Goal: Book appointment/travel/reservation

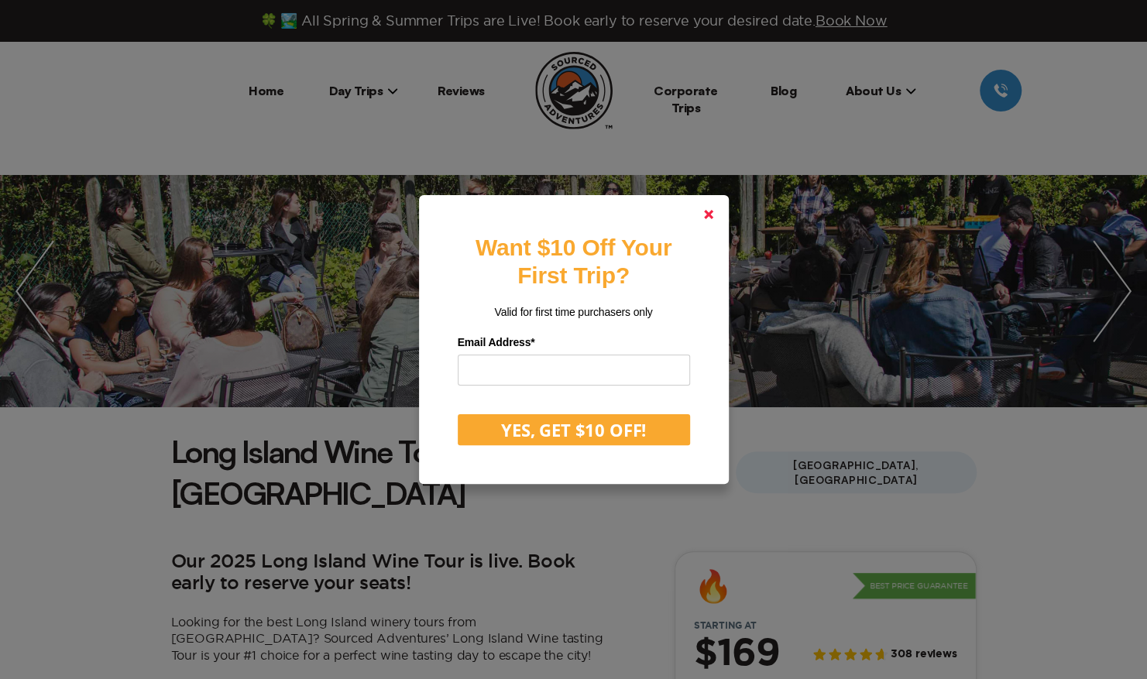
click at [712, 208] on link at bounding box center [708, 214] width 37 height 37
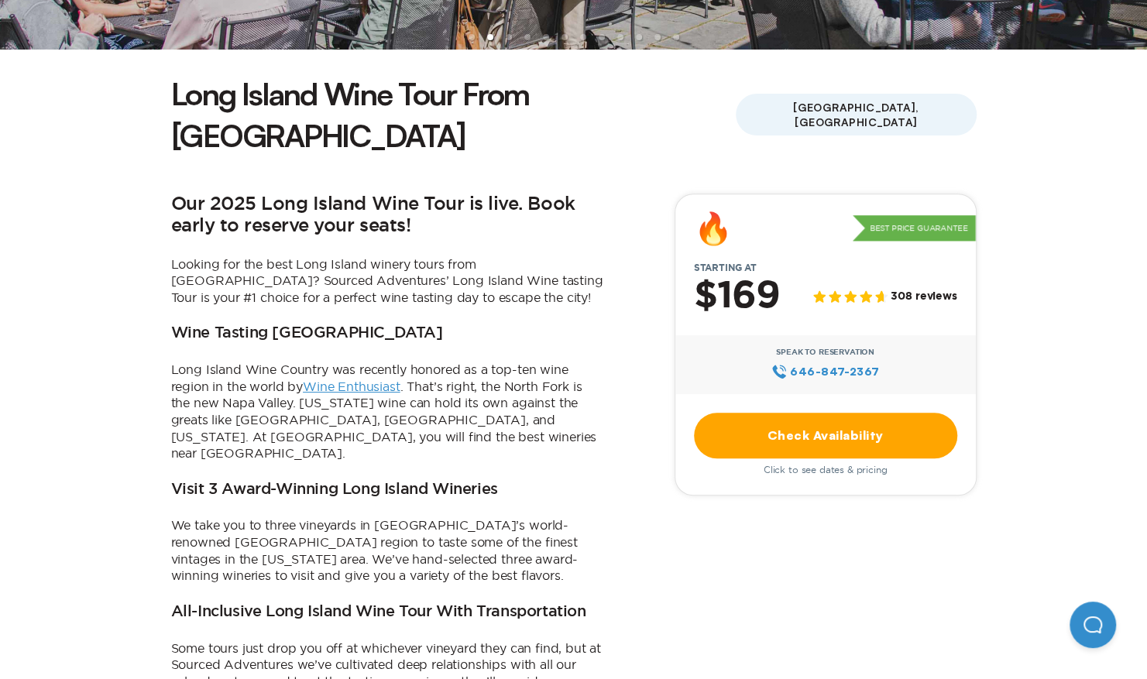
click at [804, 413] on link "Check Availability" at bounding box center [825, 436] width 263 height 46
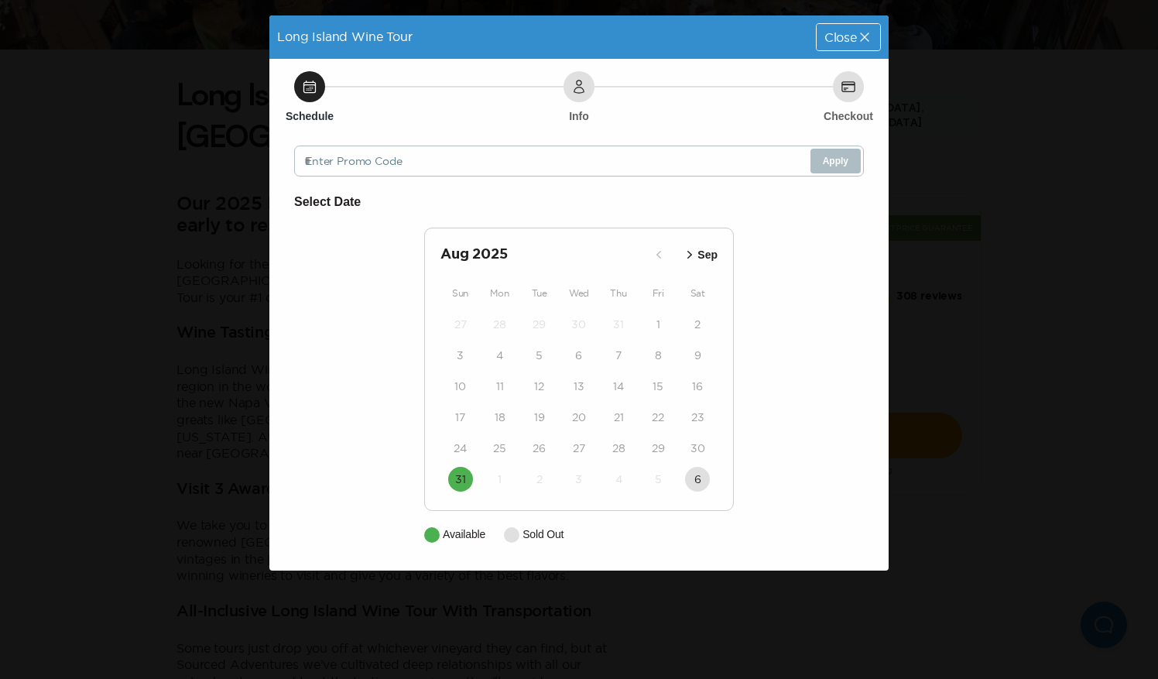
click at [697, 256] on icon "button" at bounding box center [689, 254] width 15 height 15
click at [697, 256] on icon "button" at bounding box center [691, 254] width 15 height 15
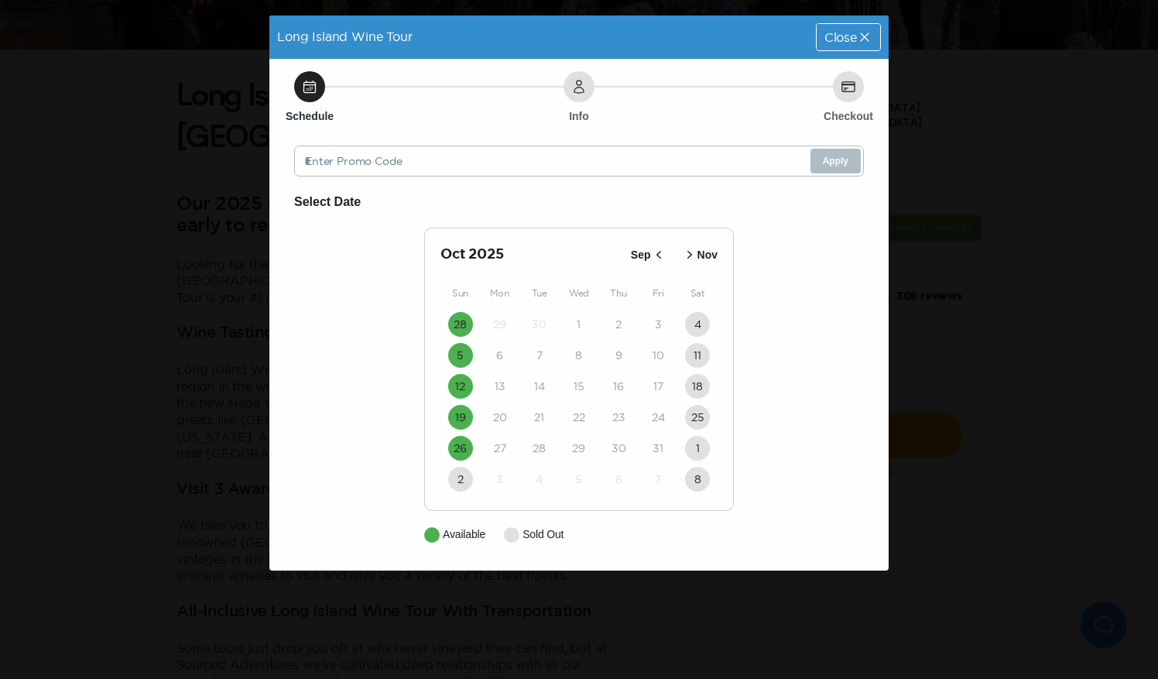
click at [835, 41] on span "Close" at bounding box center [841, 37] width 33 height 12
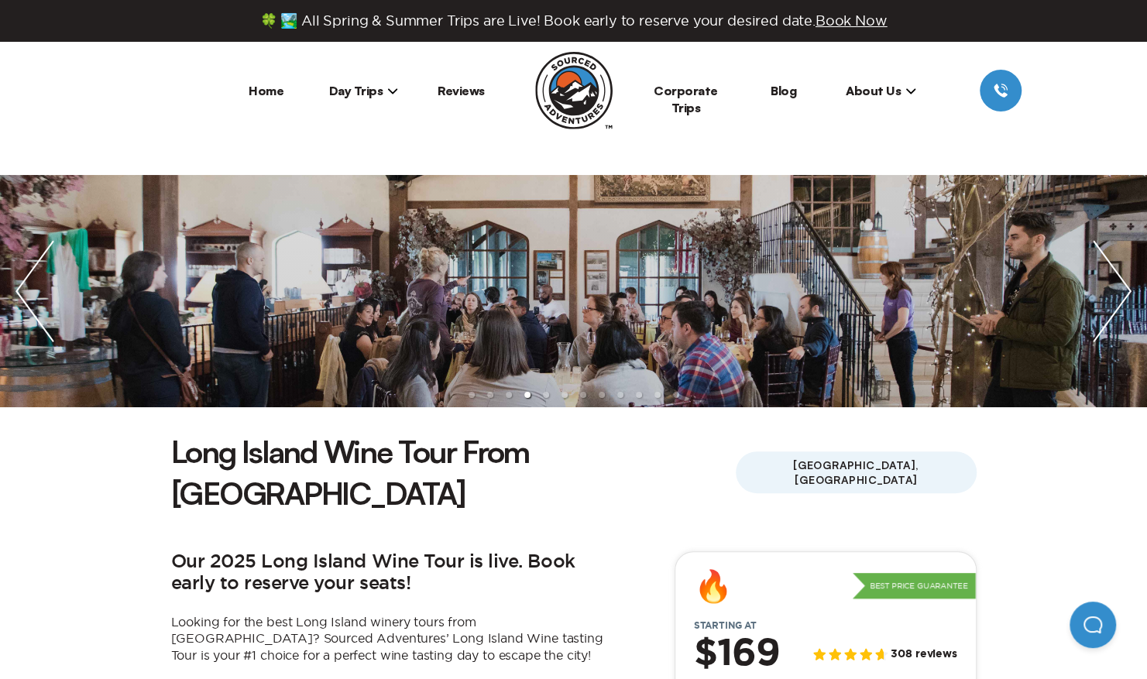
click at [362, 90] on span "Day Trips" at bounding box center [364, 90] width 70 height 15
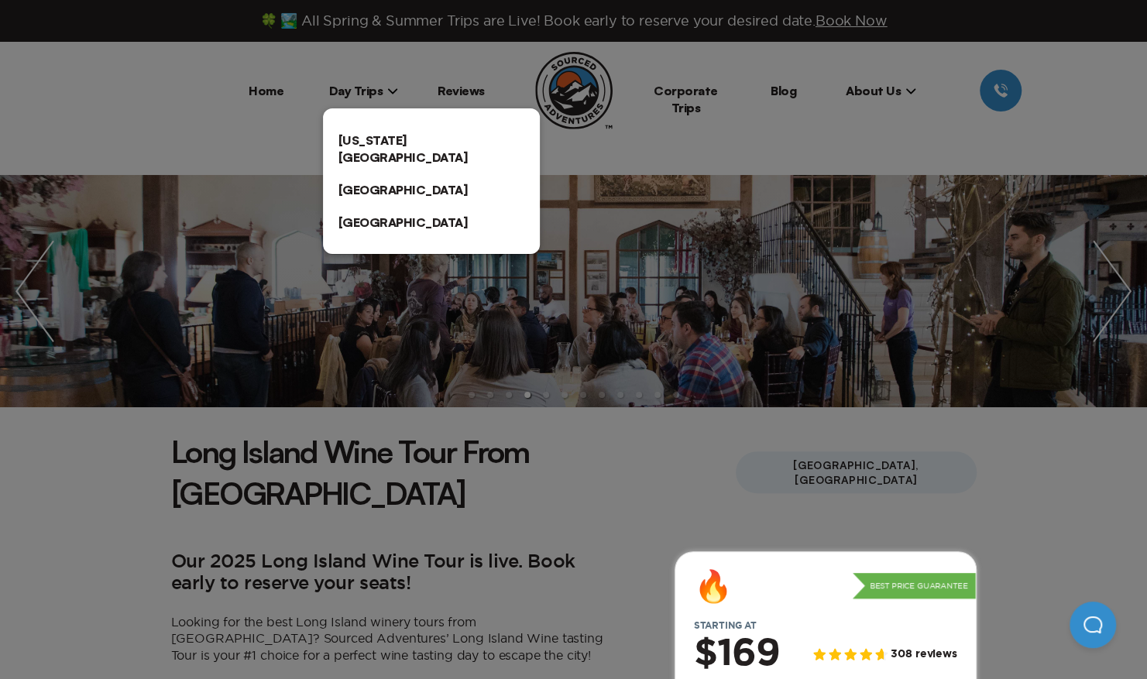
click at [376, 133] on link "[US_STATE][GEOGRAPHIC_DATA]" at bounding box center [431, 149] width 217 height 50
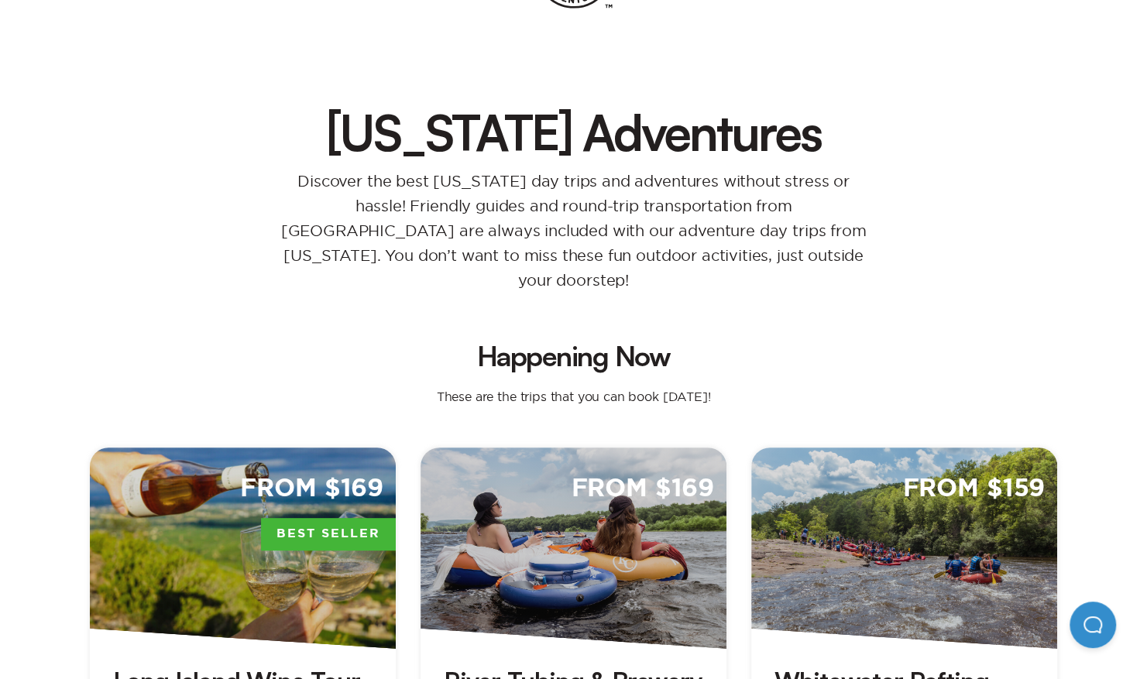
scroll to position [76, 0]
